Goal: Check status: Check status

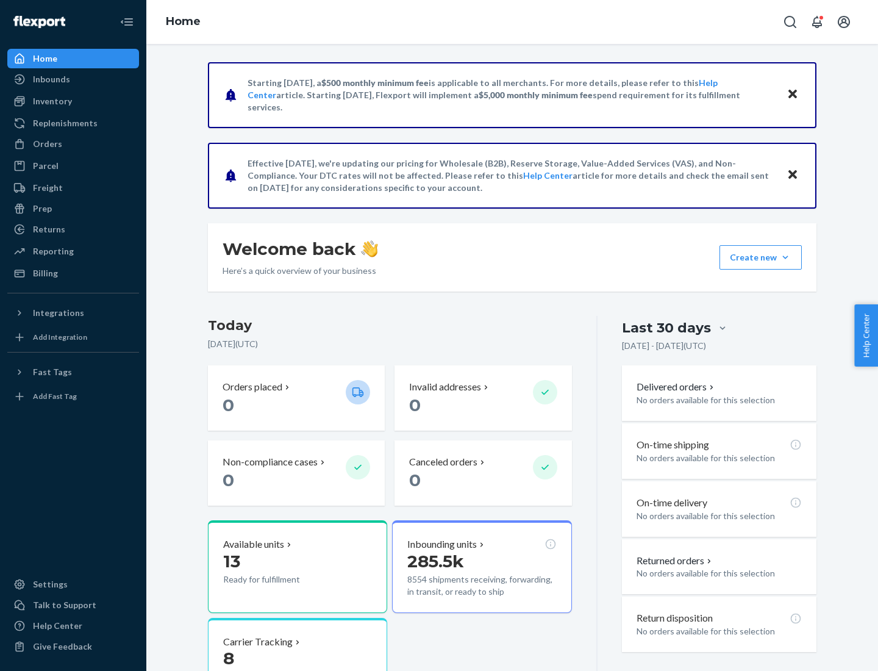
click at [786, 257] on button "Create new Create new inbound Create new order Create new product" at bounding box center [761, 257] width 82 height 24
click at [51, 79] on div "Inbounds" at bounding box center [51, 79] width 37 height 12
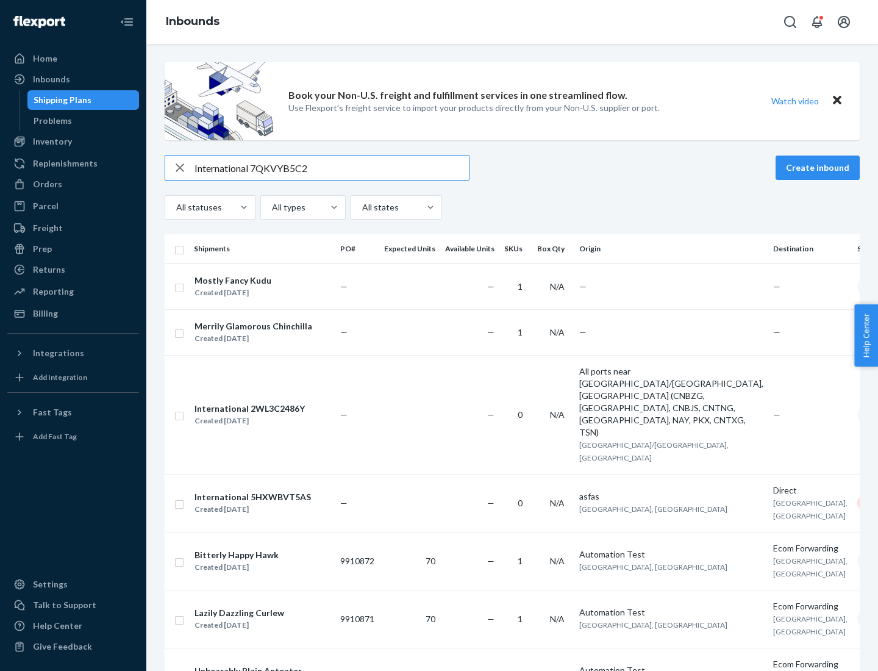
type input "International 7QKVYB5C29"
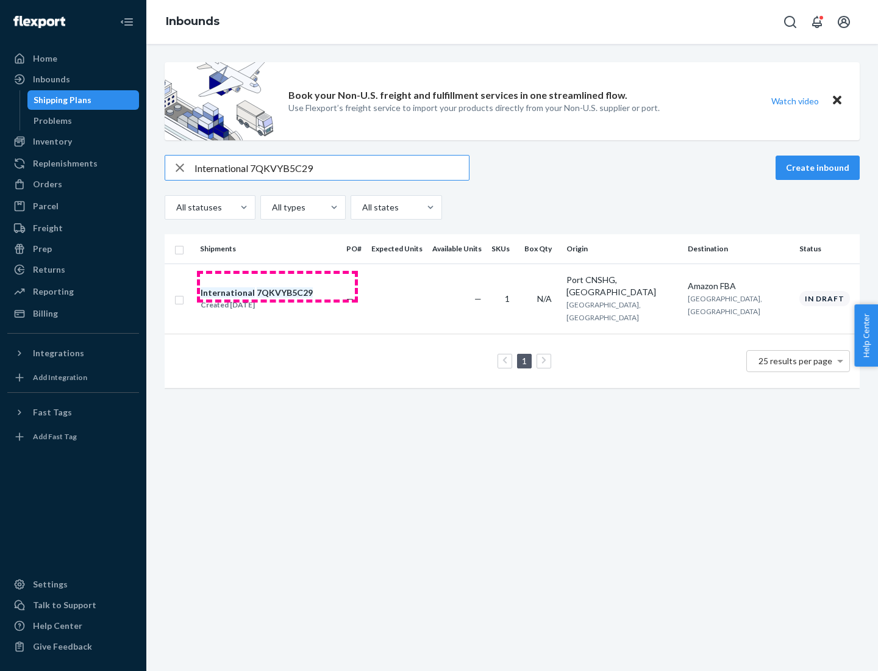
click at [278, 299] on div "Created [DATE]" at bounding box center [257, 305] width 112 height 12
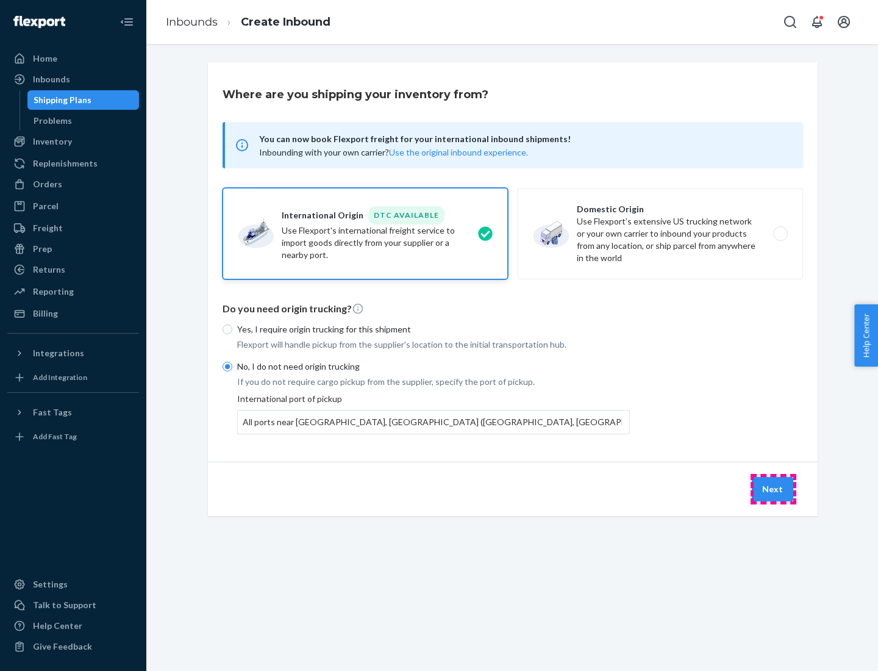
click at [773, 489] on button "Next" at bounding box center [772, 489] width 41 height 24
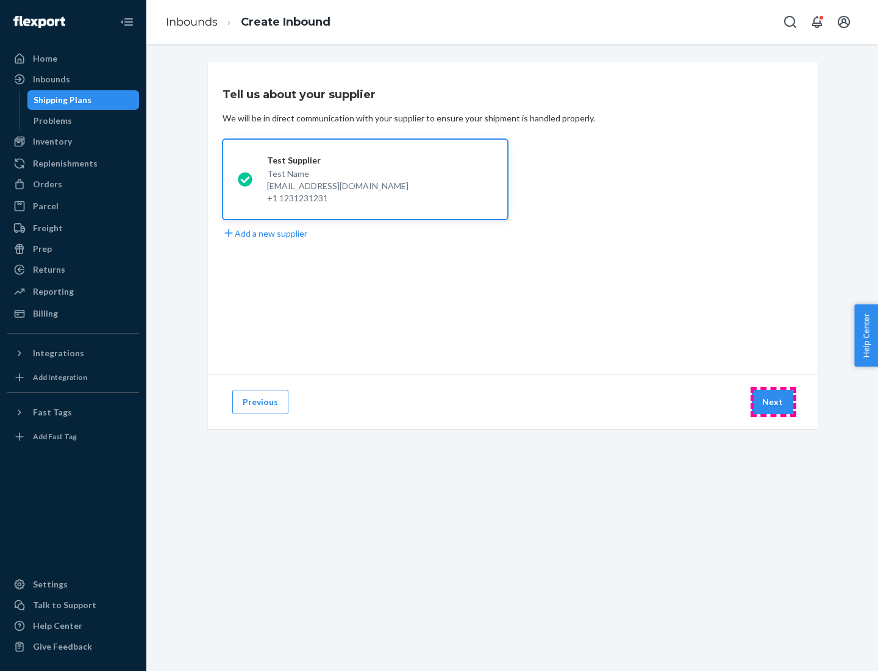
click at [773, 402] on button "Next" at bounding box center [772, 402] width 41 height 24
